Goal: Find contact information: Find contact information

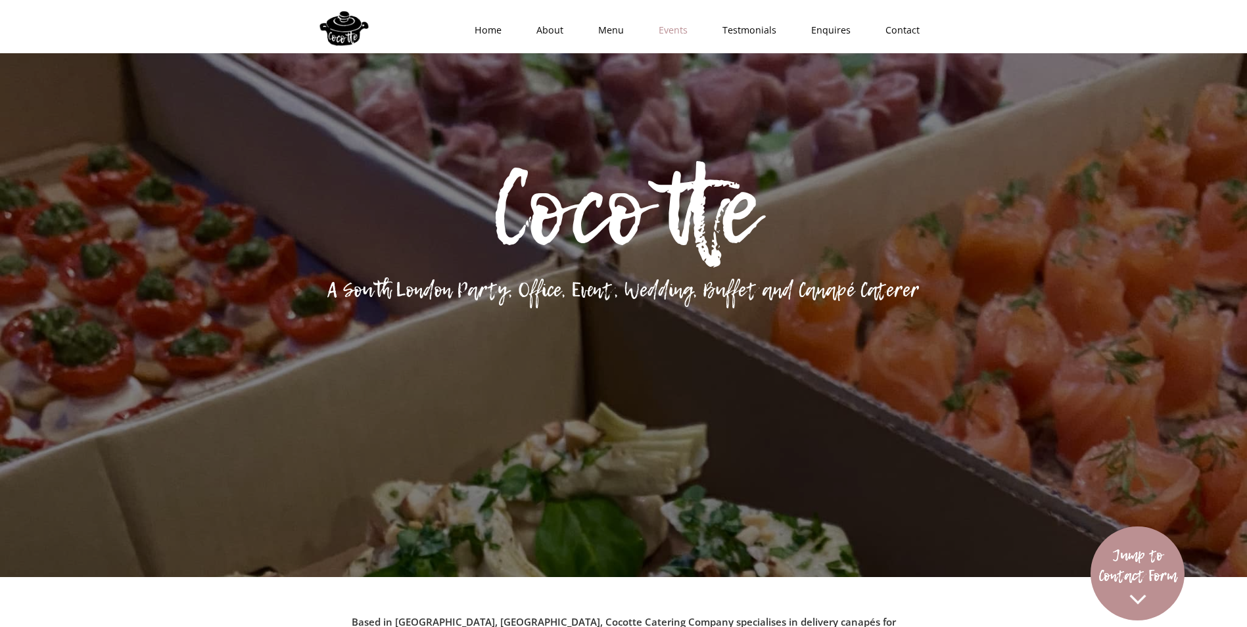
click at [669, 31] on link "Events" at bounding box center [669, 30] width 64 height 39
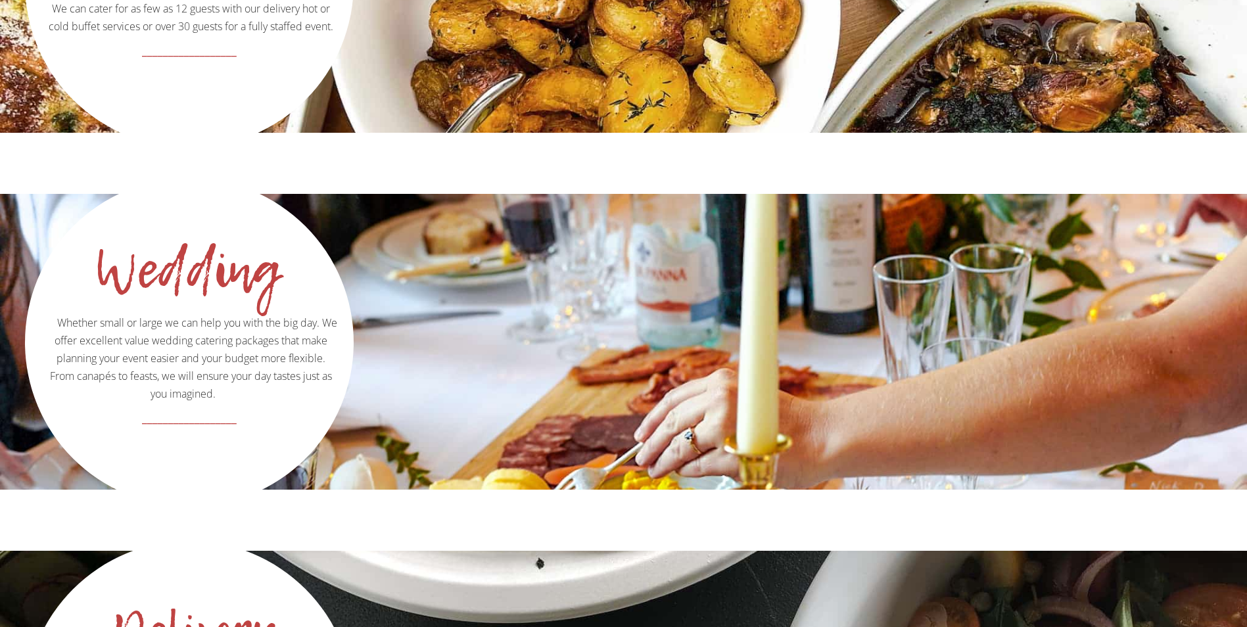
scroll to position [2092, 0]
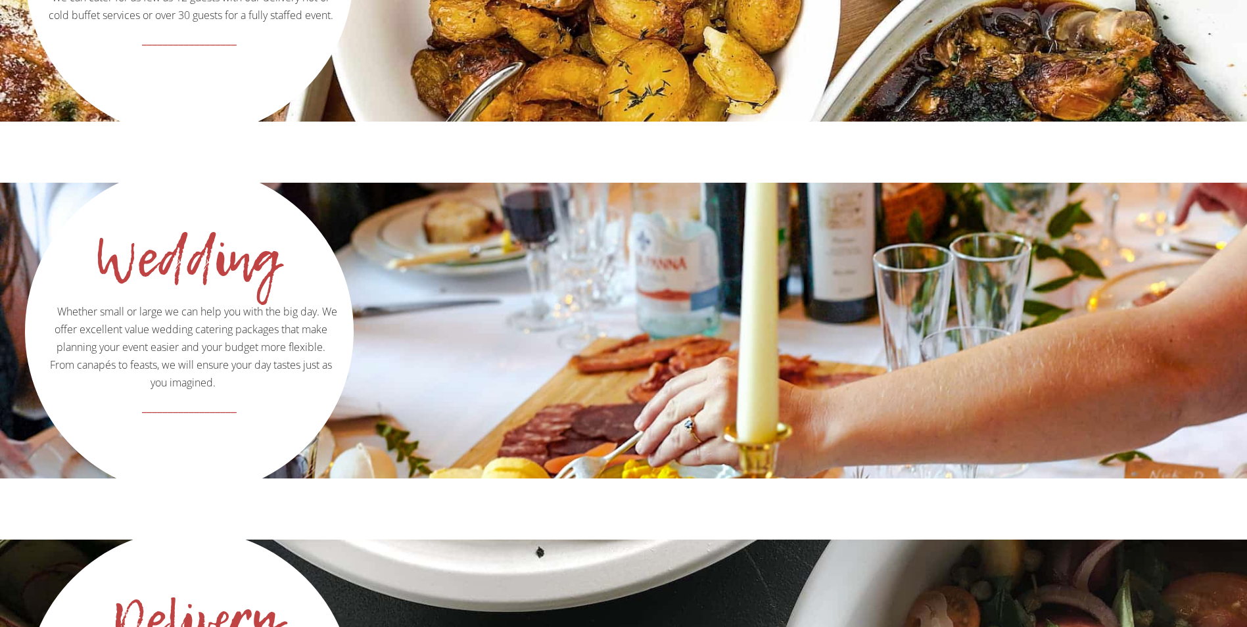
click at [420, 339] on div "Wedding Whether small or large we can help you with the big day. We offer excel…" at bounding box center [623, 331] width 1247 height 296
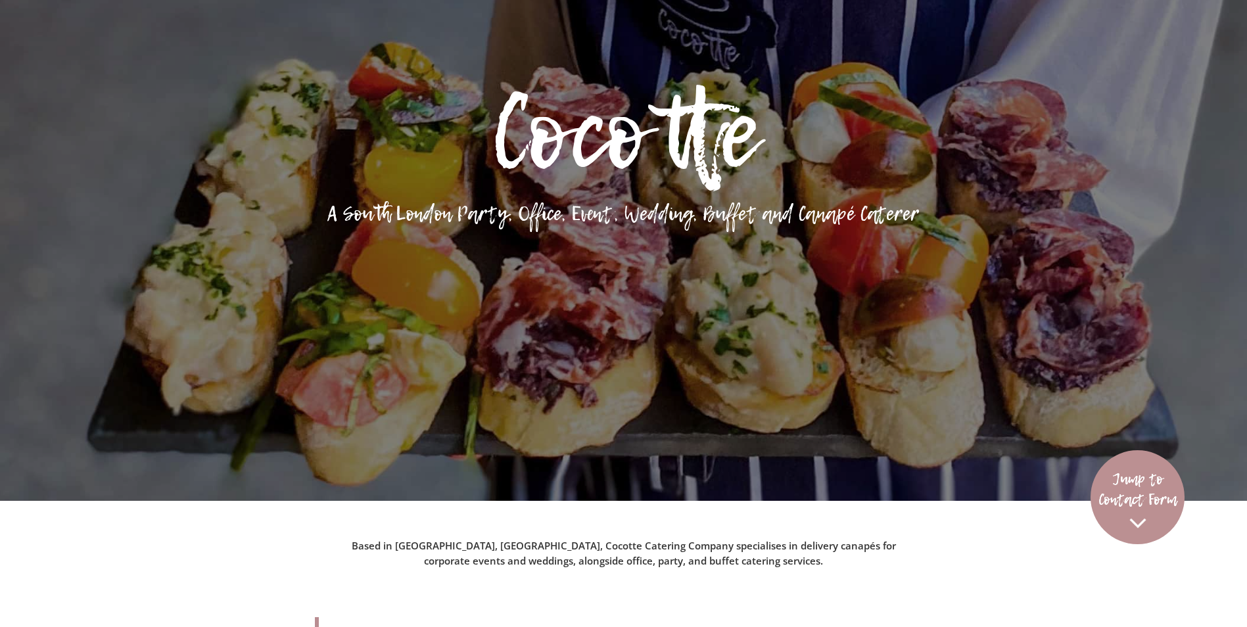
scroll to position [0, 0]
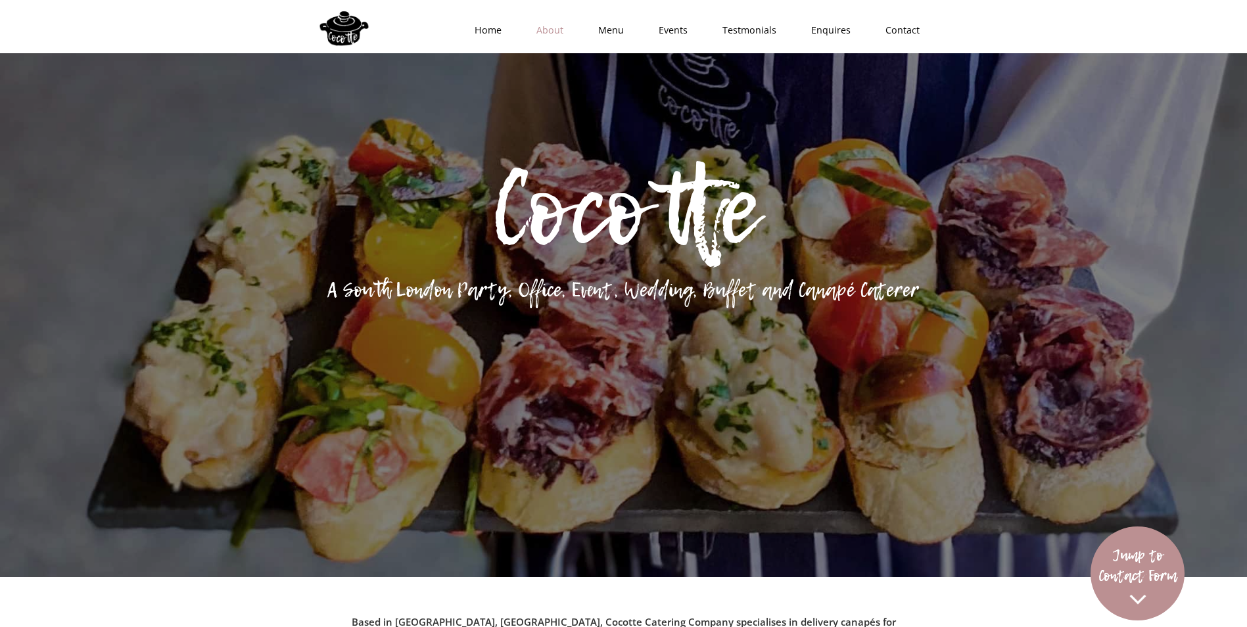
click at [550, 32] on link "About" at bounding box center [546, 30] width 62 height 39
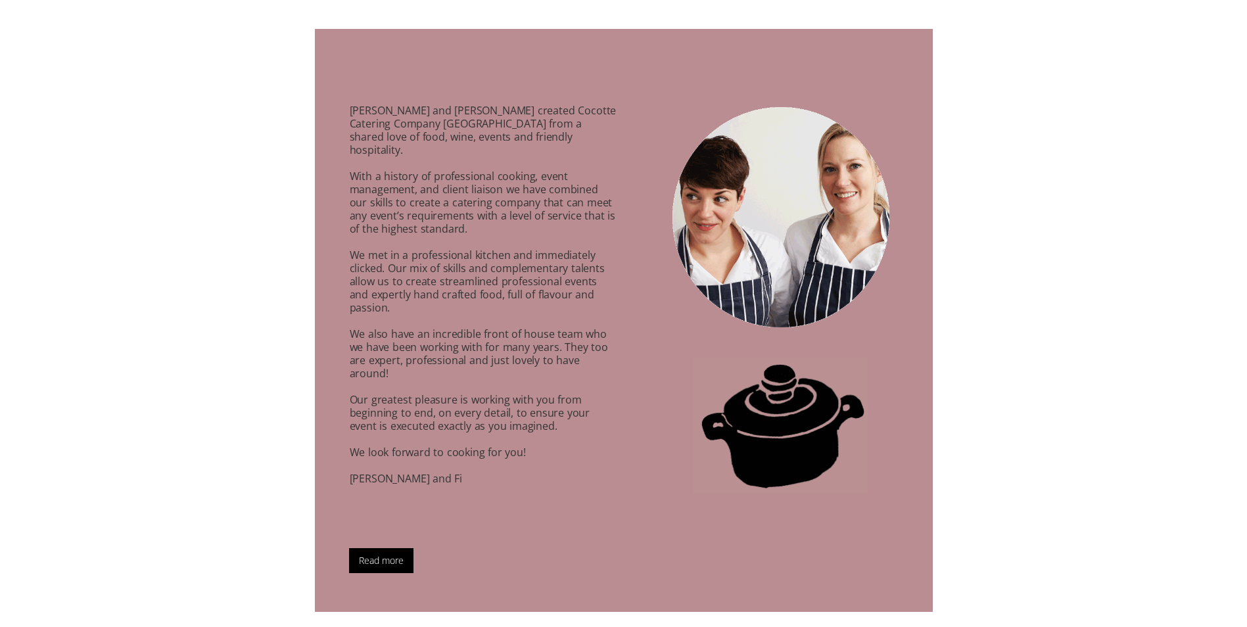
scroll to position [924, 0]
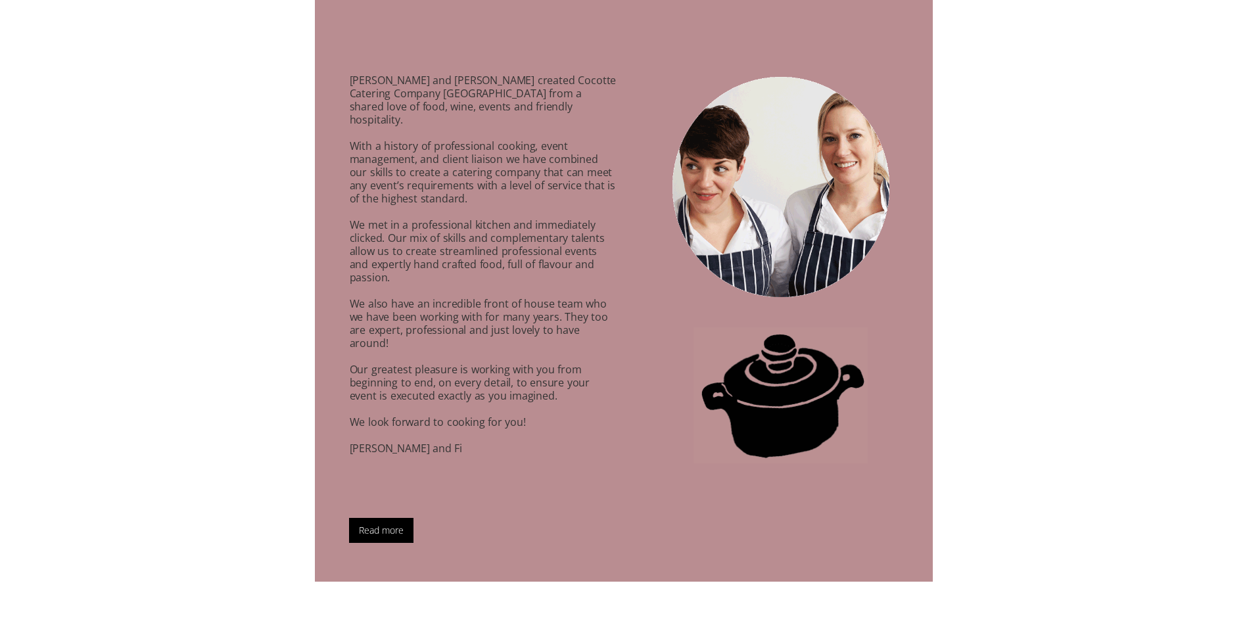
click at [396, 518] on link "Read more" at bounding box center [381, 530] width 64 height 25
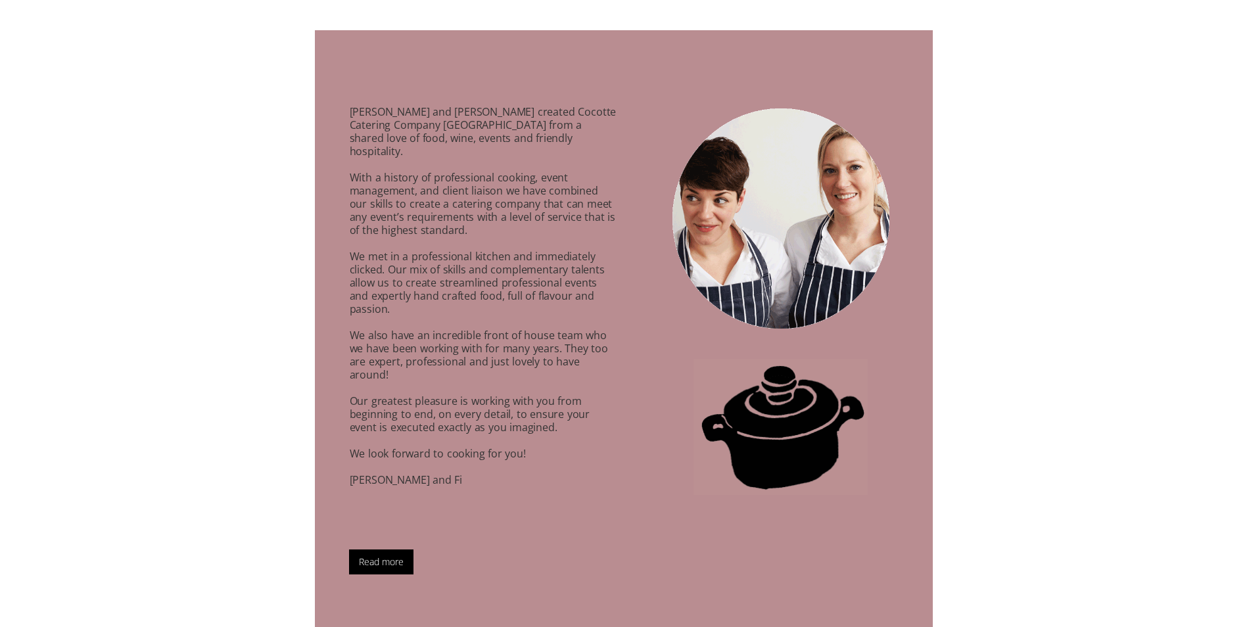
scroll to position [881, 0]
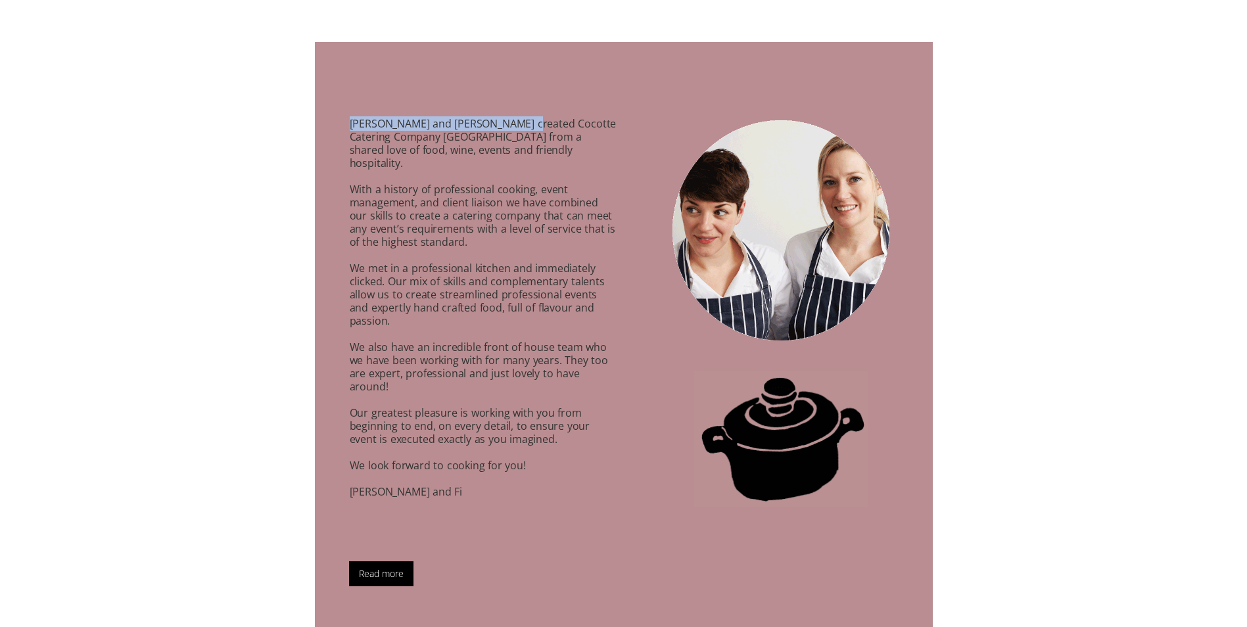
drag, startPoint x: 342, startPoint y: 124, endPoint x: 518, endPoint y: 122, distance: 175.6
click at [518, 122] on p "Anna Caldicott and Fiona Cochrane created Cocotte Catering Company London from …" at bounding box center [467, 318] width 304 height 433
copy p "Anna Caldicott and Fiona Cochrane"
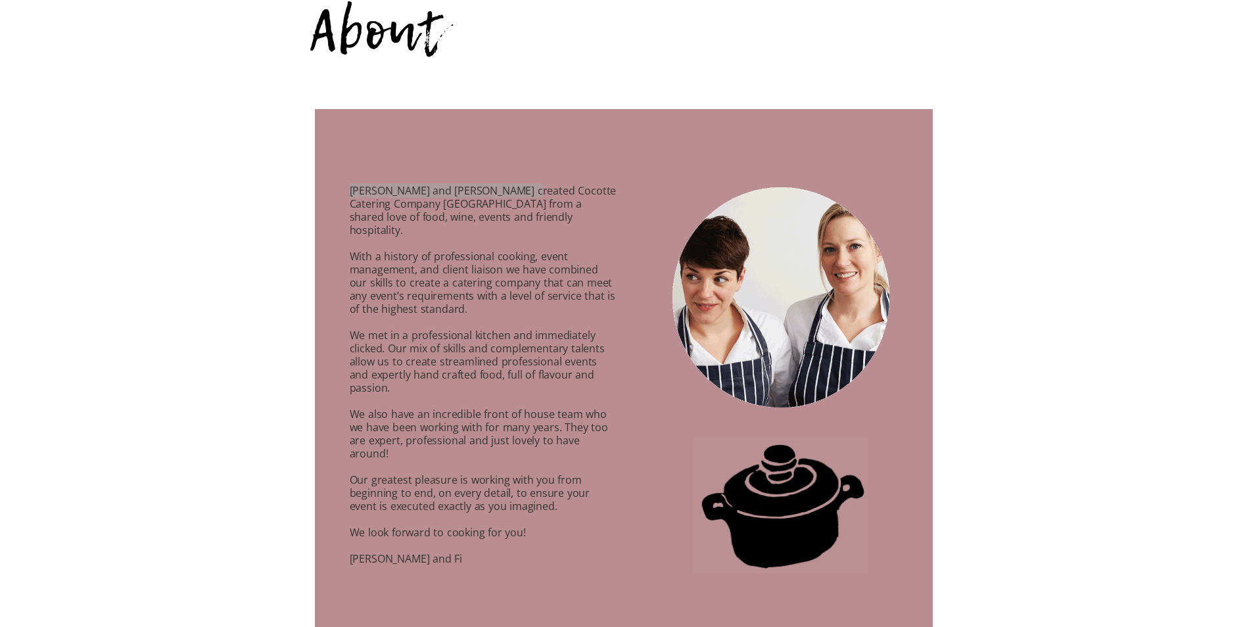
scroll to position [683, 0]
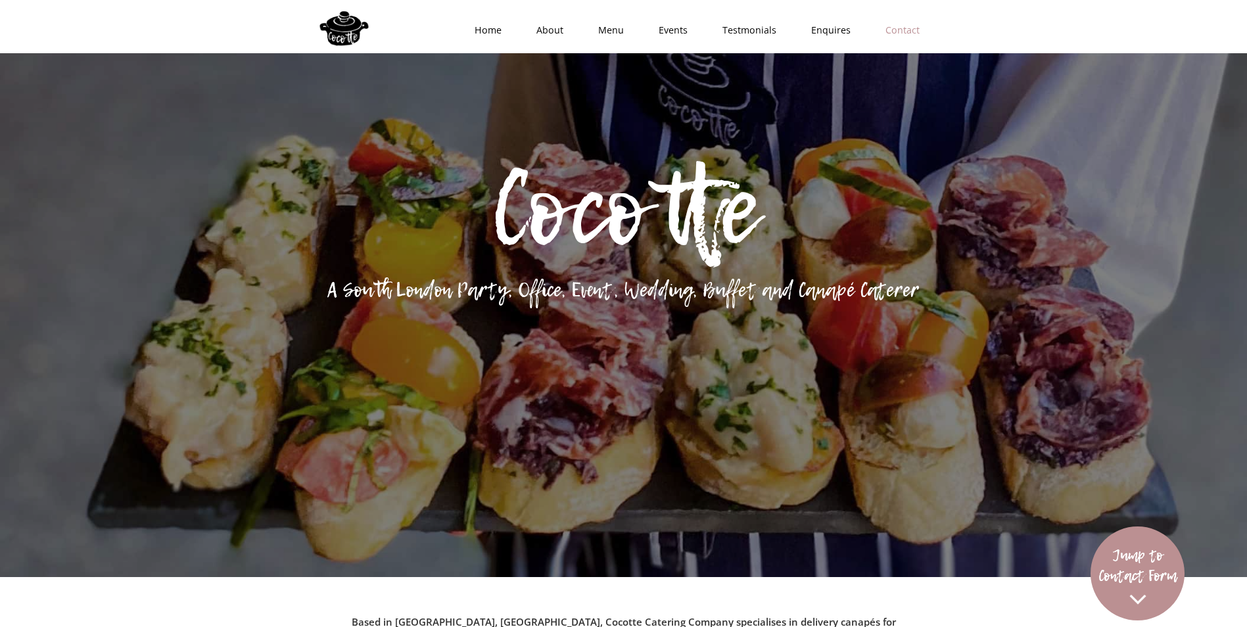
click at [913, 36] on link "Contact" at bounding box center [898, 30] width 69 height 39
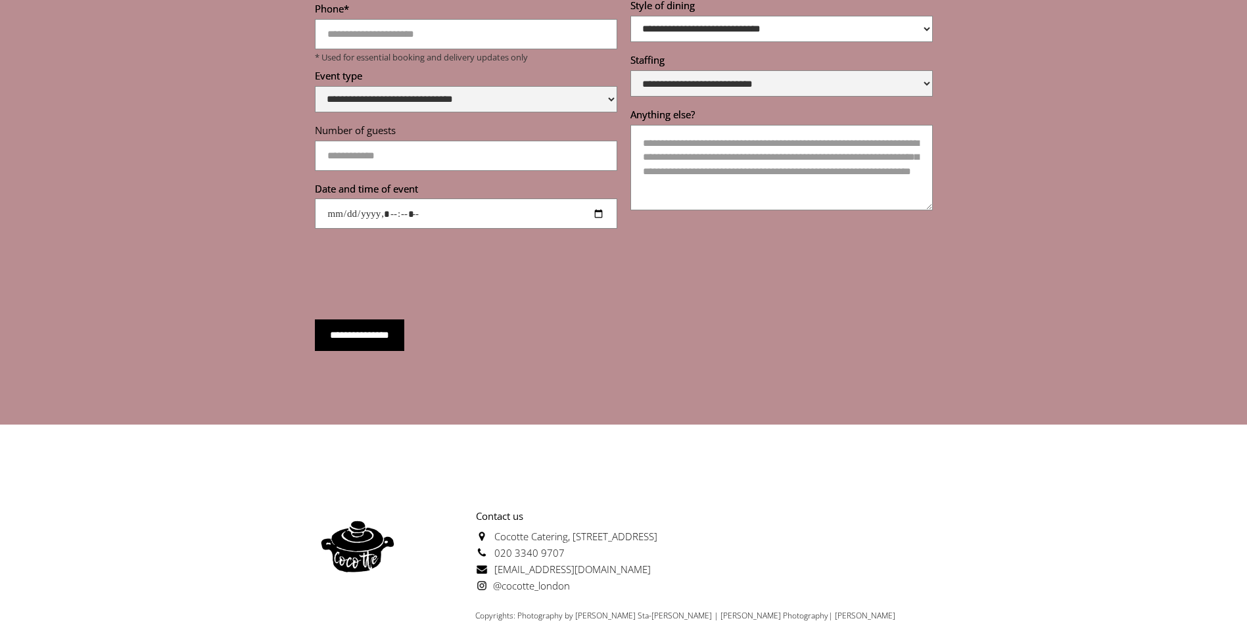
scroll to position [4966, 0]
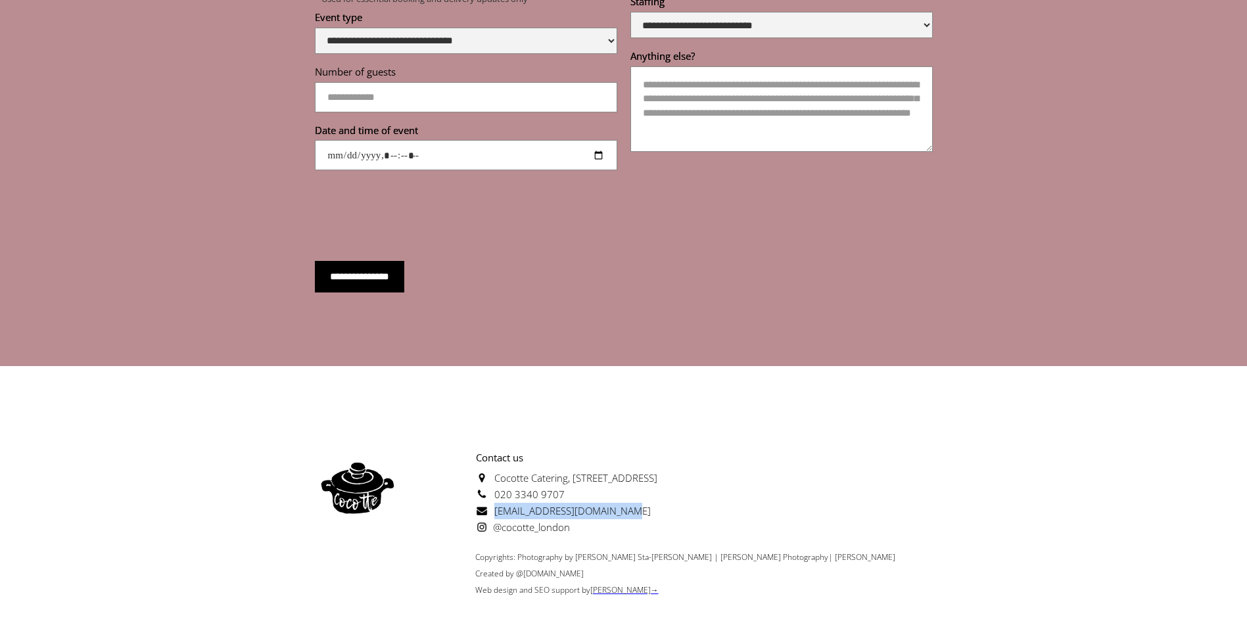
drag, startPoint x: 619, startPoint y: 484, endPoint x: 495, endPoint y: 486, distance: 125.0
click at [495, 486] on p "Contact us Cocotte Catering, Unit 9, Tyrell Rd Trading Estate, London SE22 9NA …" at bounding box center [528, 493] width 257 height 86
copy span "[EMAIL_ADDRESS][DOMAIN_NAME]"
